Goal: Information Seeking & Learning: Find contact information

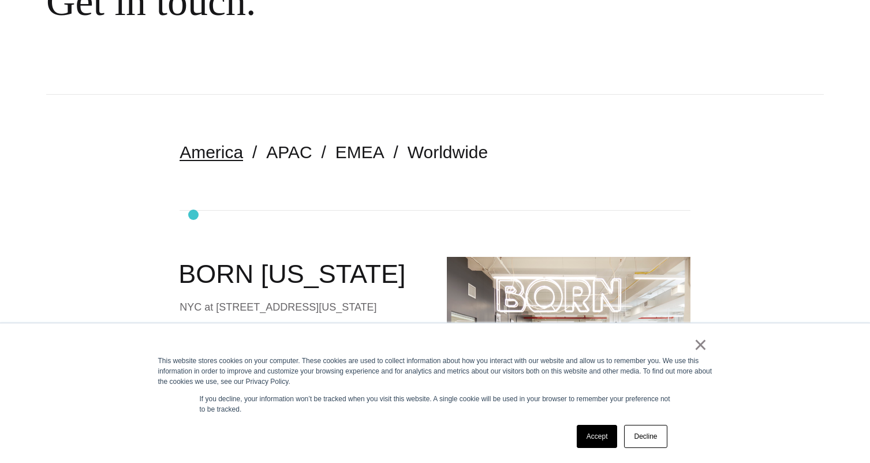
scroll to position [205, 0]
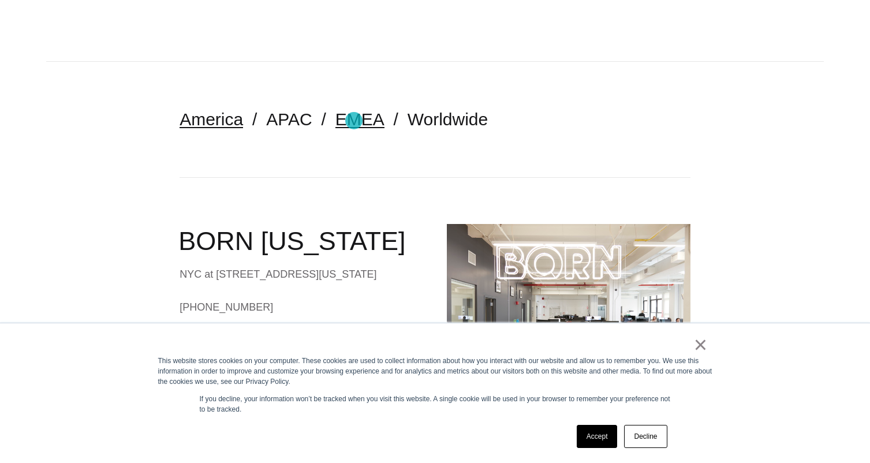
click at [354, 121] on link "EMEA" at bounding box center [359, 119] width 49 height 19
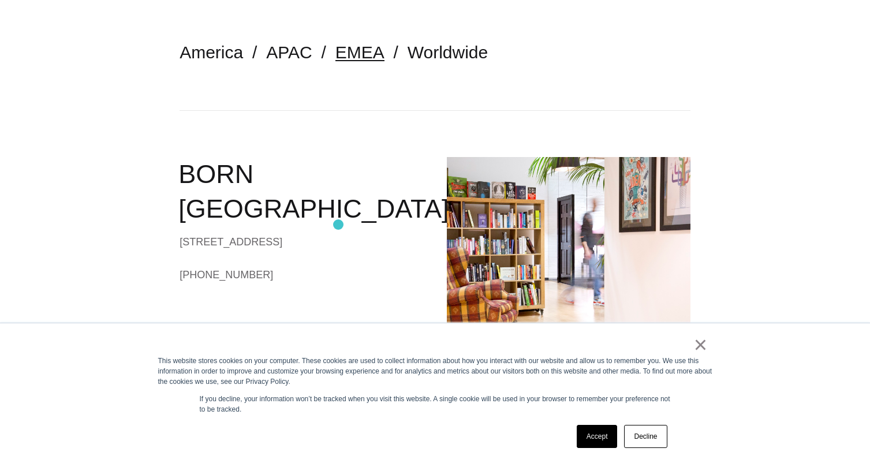
scroll to position [353, 0]
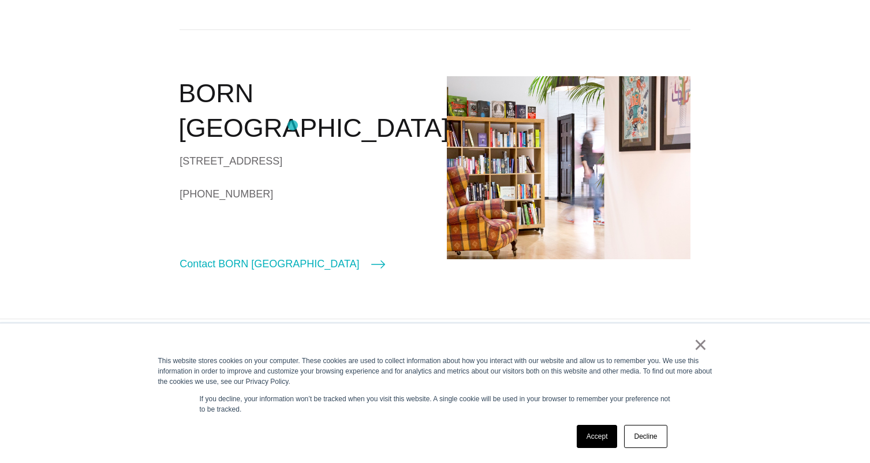
drag, startPoint x: 177, startPoint y: 125, endPoint x: 309, endPoint y: 126, distance: 132.8
click at [309, 126] on section "America APAC EMEA Worldwide BORN London 90/92 Pentonville Rd London N1 9HS Unit…" at bounding box center [435, 116] width 870 height 405
copy div "90/92 Pentonville Rd"
drag, startPoint x: 177, startPoint y: 144, endPoint x: 260, endPoint y: 143, distance: 83.1
click at [260, 143] on section "America APAC EMEA Worldwide BORN London 90/92 Pentonville Rd London N1 9HS Unit…" at bounding box center [435, 116] width 870 height 405
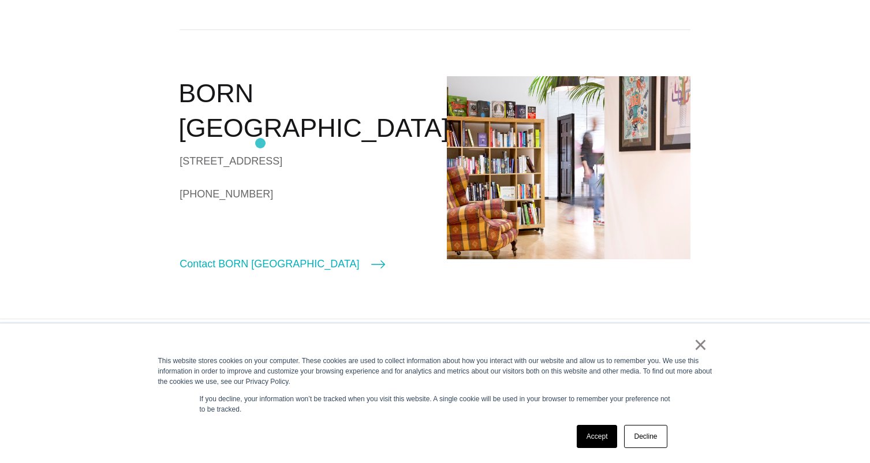
copy div "London N1 9HS"
